Goal: Task Accomplishment & Management: Manage account settings

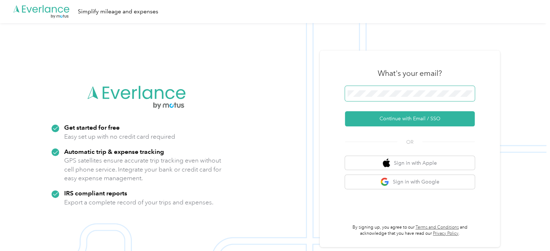
click at [411, 87] on span at bounding box center [410, 93] width 130 height 15
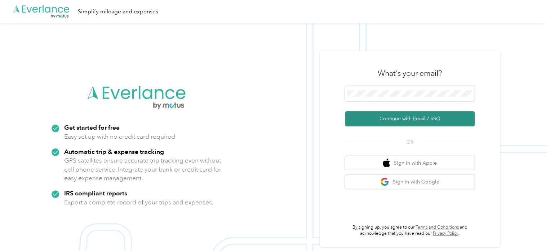
click at [392, 120] on button "Continue with Email / SSO" at bounding box center [410, 118] width 130 height 15
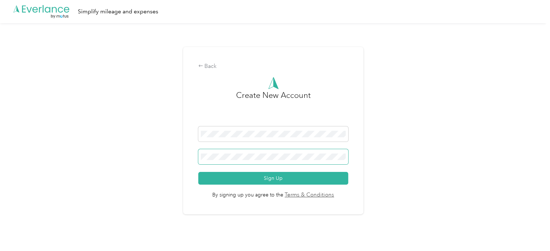
click at [198, 172] on button "Sign Up" at bounding box center [273, 178] width 150 height 13
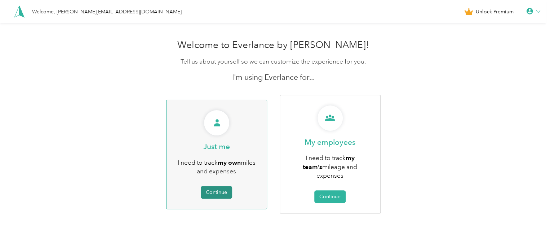
click at [208, 188] on button "Continue" at bounding box center [216, 192] width 31 height 13
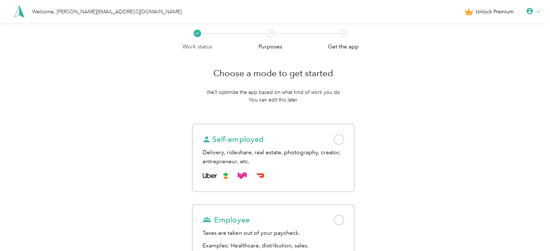
click at [539, 12] on div at bounding box center [533, 11] width 14 height 7
click at [433, 81] on div "Work status Purposes Get the app Choose a mode to get started We’ll optimize th…" at bounding box center [273, 181] width 547 height 316
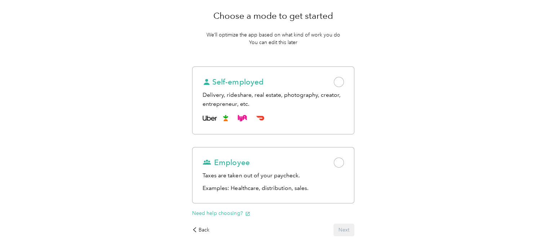
scroll to position [88, 0]
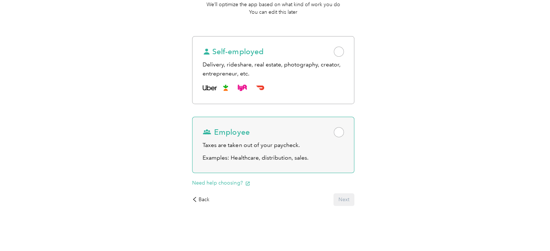
click at [339, 131] on span at bounding box center [339, 132] width 10 height 10
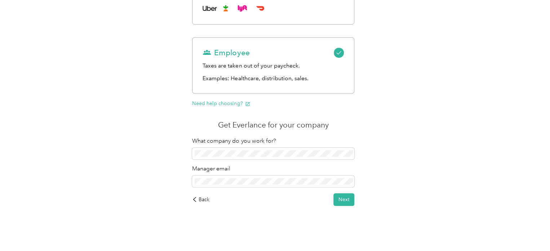
scroll to position [0, 0]
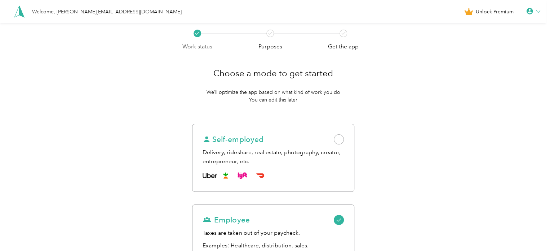
click at [44, 12] on div "Welcome, [PERSON_NAME][EMAIL_ADDRESS][DOMAIN_NAME]" at bounding box center [107, 12] width 150 height 8
click at [19, 12] on icon at bounding box center [19, 11] width 10 height 12
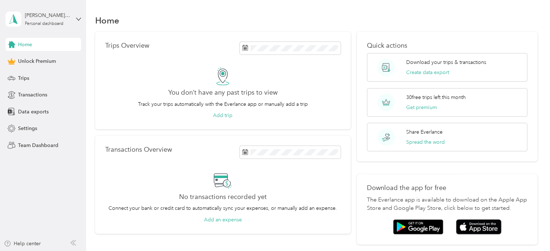
click at [294, 10] on div "Home Trips Overview You don’t have any past trips to view Track your trips auto…" at bounding box center [316, 141] width 460 height 283
click at [81, 192] on aside "[PERSON_NAME][EMAIL_ADDRESS][DOMAIN_NAME] Personal dashboard Home Unlock Premiu…" at bounding box center [43, 125] width 86 height 251
click at [42, 97] on span "Transactions" at bounding box center [32, 95] width 29 height 8
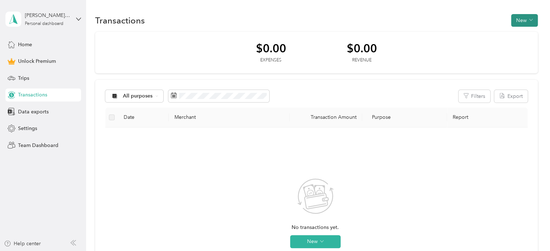
click at [521, 16] on button "New" at bounding box center [524, 20] width 27 height 13
click at [462, 27] on div "Transactions New" at bounding box center [316, 20] width 443 height 15
click at [38, 76] on div "Trips" at bounding box center [43, 77] width 76 height 13
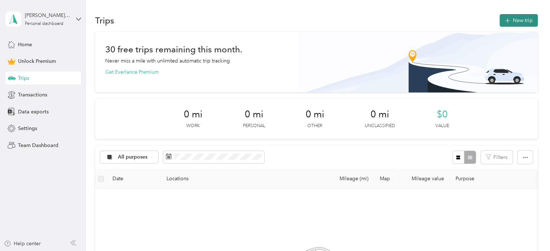
click at [512, 16] on button "New trip" at bounding box center [519, 20] width 38 height 13
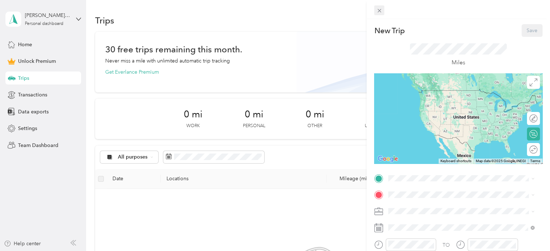
click at [381, 13] on icon at bounding box center [379, 11] width 6 height 6
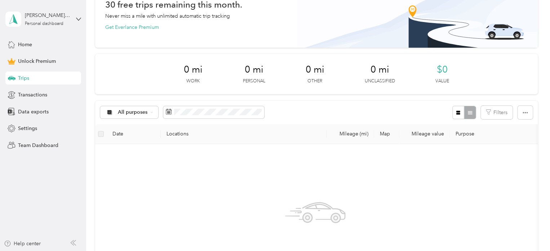
scroll to position [85, 0]
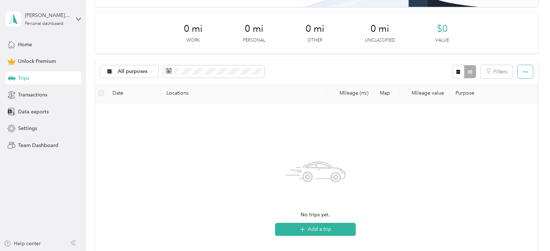
click at [528, 71] on button "button" at bounding box center [525, 71] width 15 height 13
click at [511, 101] on div "Export" at bounding box center [516, 98] width 20 height 8
click at [323, 62] on div "All purposes Filters" at bounding box center [316, 71] width 443 height 23
click at [143, 69] on span "All purposes" at bounding box center [133, 71] width 30 height 5
click at [138, 111] on li "Work" at bounding box center [129, 109] width 58 height 13
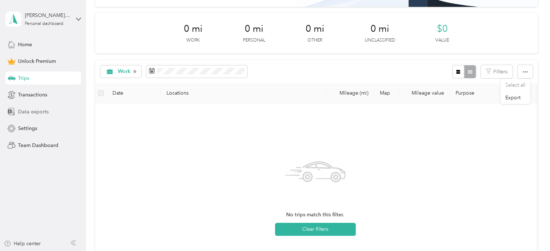
click at [47, 114] on span "Data exports" at bounding box center [33, 112] width 31 height 8
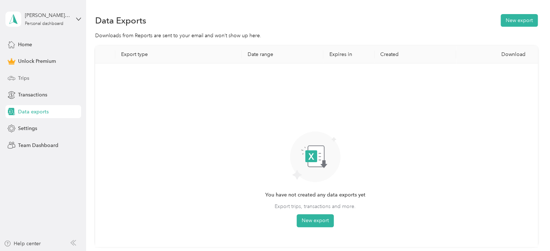
click at [40, 81] on div "Trips" at bounding box center [43, 77] width 76 height 13
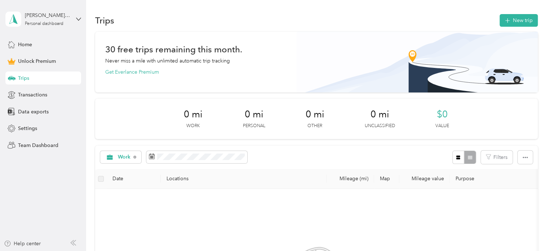
click at [418, 22] on div "Trips New trip" at bounding box center [316, 20] width 443 height 15
